Goal: Information Seeking & Learning: Check status

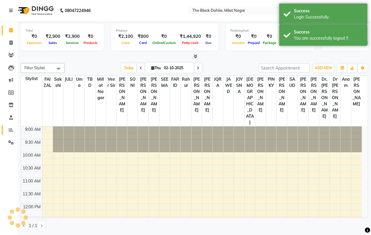
click at [11, 129] on icon at bounding box center [11, 130] width 4 height 4
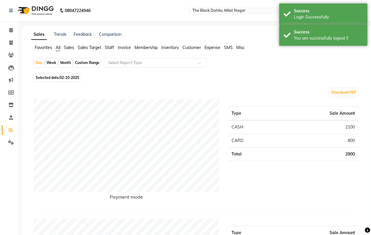
click at [109, 48] on span "Staff" at bounding box center [109, 47] width 9 height 5
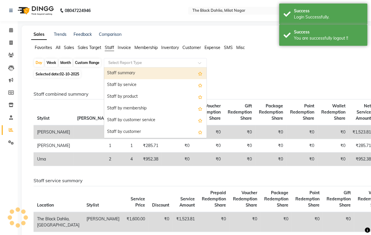
click at [127, 62] on input "text" at bounding box center [149, 63] width 85 height 6
click at [134, 73] on div "Staff summary" at bounding box center [155, 74] width 102 height 12
select select "full_report"
select select "csv"
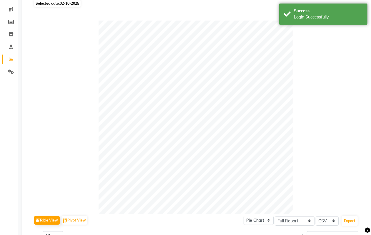
scroll to position [37, 0]
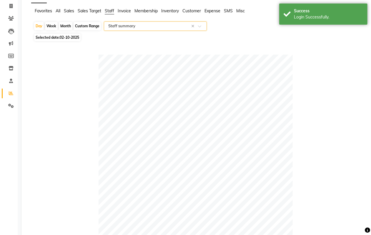
click at [67, 35] on span "02-10-2025" at bounding box center [69, 37] width 19 height 4
select select "10"
select select "2025"
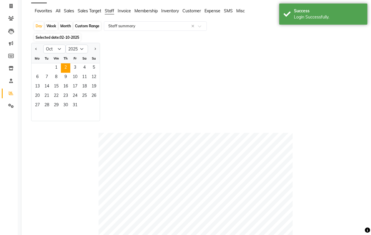
click at [67, 28] on div "Month" at bounding box center [66, 26] width 14 height 8
select select "10"
select select "2025"
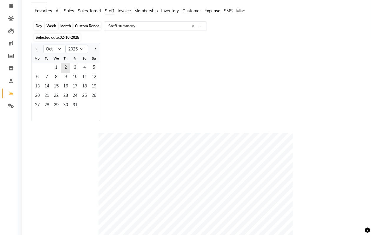
click at [68, 24] on div "Month" at bounding box center [66, 26] width 14 height 8
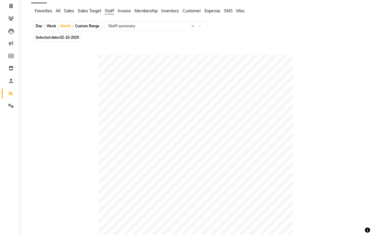
click at [65, 35] on span "02-10-2025" at bounding box center [69, 37] width 19 height 4
select select "10"
select select "2025"
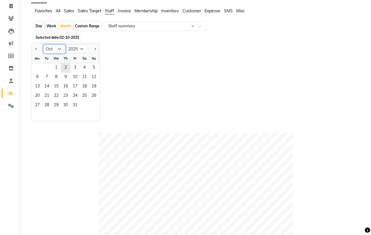
click at [58, 46] on select "Jan Feb Mar Apr May Jun [DATE] Aug Sep Oct Nov Dec" at bounding box center [54, 49] width 22 height 9
select select "9"
click at [43, 45] on select "Jan Feb Mar Apr May Jun [DATE] Aug Sep Oct Nov Dec" at bounding box center [54, 49] width 22 height 9
click at [41, 67] on span "1" at bounding box center [37, 67] width 9 height 9
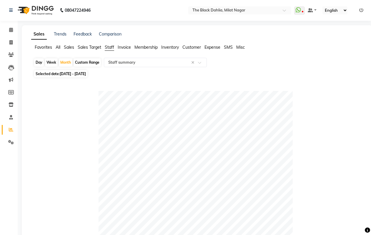
scroll to position [0, 0]
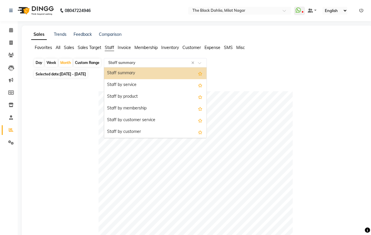
click at [145, 60] on input "text" at bounding box center [149, 63] width 85 height 6
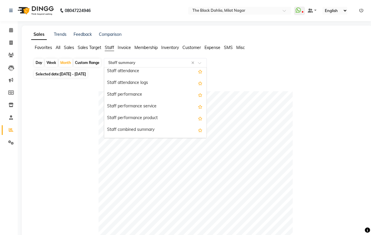
scroll to position [73, 0]
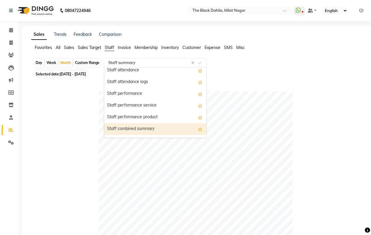
click at [154, 126] on div "Staff combined summary" at bounding box center [155, 129] width 102 height 12
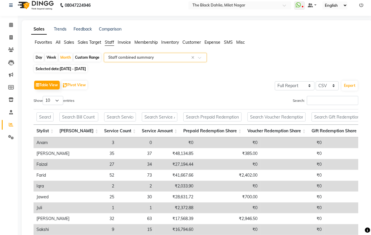
scroll to position [37, 0]
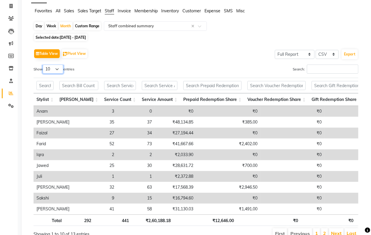
click at [51, 65] on select "10 25 50 100" at bounding box center [53, 69] width 21 height 9
select select "100"
click at [43, 65] on select "10 25 50 100" at bounding box center [53, 69] width 21 height 9
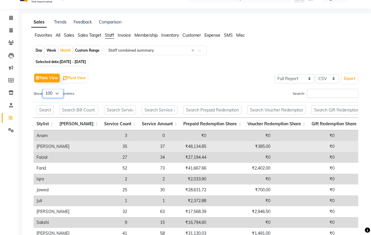
scroll to position [0, 0]
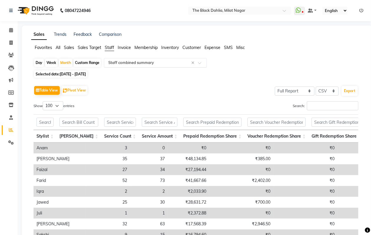
click at [136, 62] on input "text" at bounding box center [149, 63] width 85 height 6
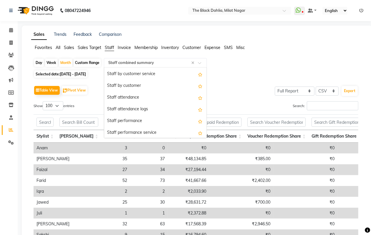
scroll to position [19, 0]
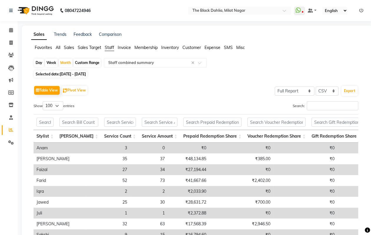
click at [250, 84] on div "Table View Pivot View Select Full Report Filtered Report Select CSV PDF Export …" at bounding box center [196, 185] width 334 height 210
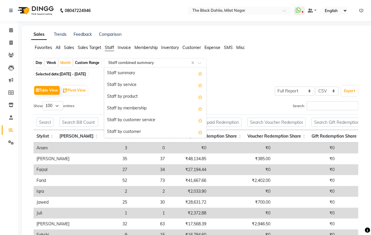
click at [159, 62] on input "text" at bounding box center [149, 63] width 85 height 6
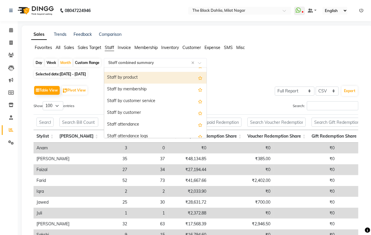
scroll to position [0, 0]
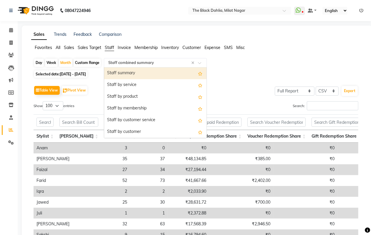
click at [149, 79] on div "Staff summary" at bounding box center [155, 74] width 102 height 12
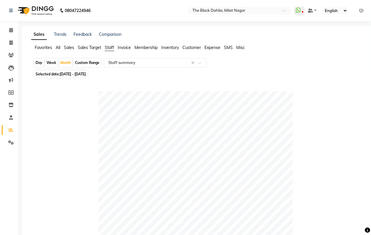
click at [358, 9] on ul "WhatsApp Status ✕ Status: Disconnected Most Recent Message: [DATE] 06:03 PM Rec…" at bounding box center [330, 11] width 72 height 8
click at [361, 9] on icon at bounding box center [361, 11] width 4 height 4
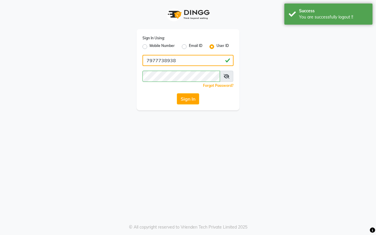
click at [179, 59] on input "7977738938" at bounding box center [188, 60] width 91 height 11
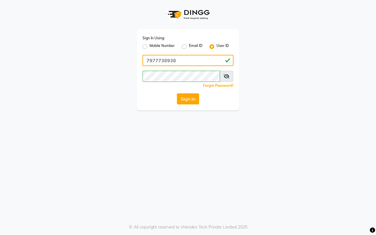
type input "8169214680"
click at [186, 100] on button "Sign In" at bounding box center [188, 98] width 22 height 11
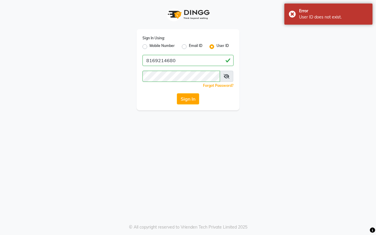
click at [150, 46] on label "Mobile Number" at bounding box center [162, 46] width 25 height 7
click at [150, 46] on input "Mobile Number" at bounding box center [152, 45] width 4 height 4
radio input "true"
radio input "false"
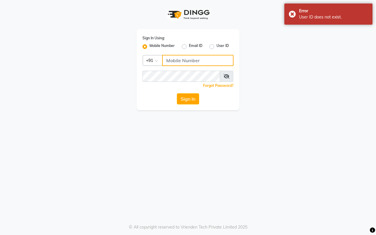
click at [179, 62] on input "Username" at bounding box center [197, 60] width 71 height 11
type input "8169214680"
click at [190, 100] on button "Sign In" at bounding box center [188, 98] width 22 height 11
